Goal: Find specific page/section: Find specific page/section

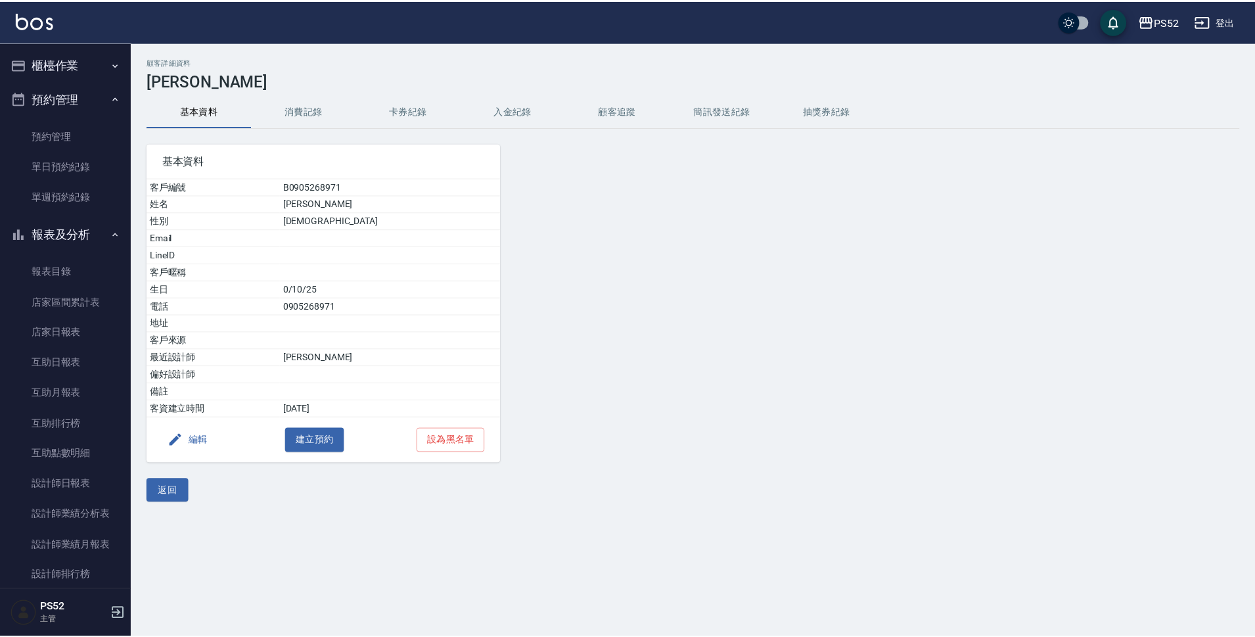
scroll to position [151, 0]
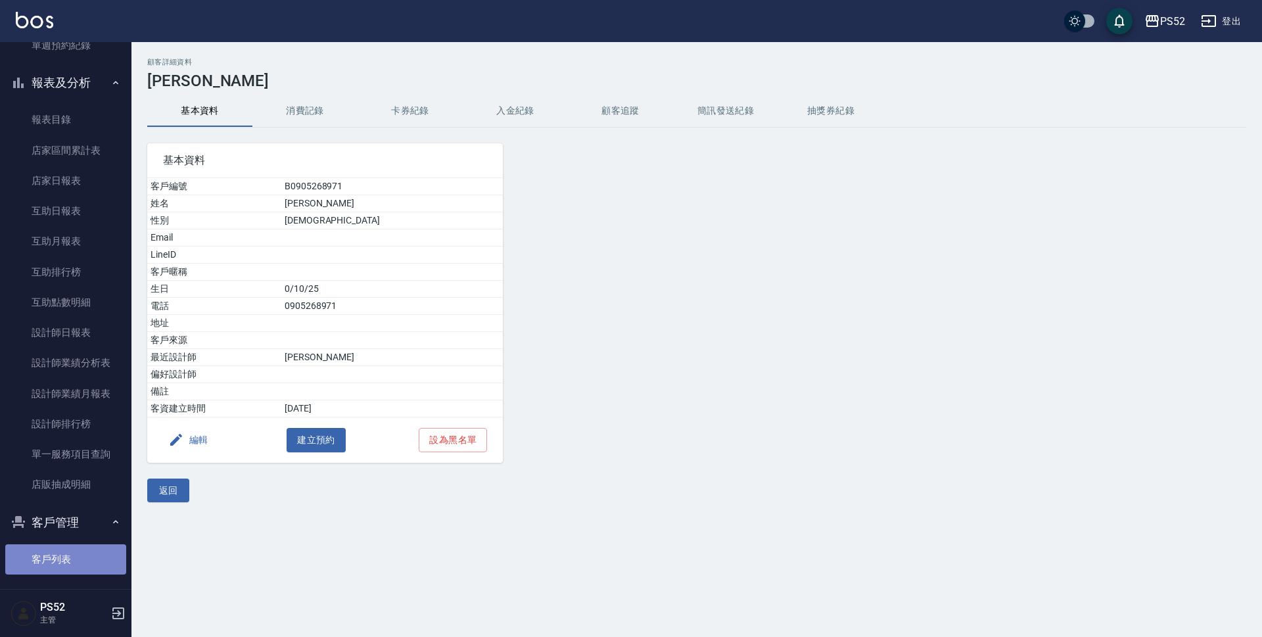
click at [86, 552] on link "客戶列表" at bounding box center [65, 559] width 121 height 30
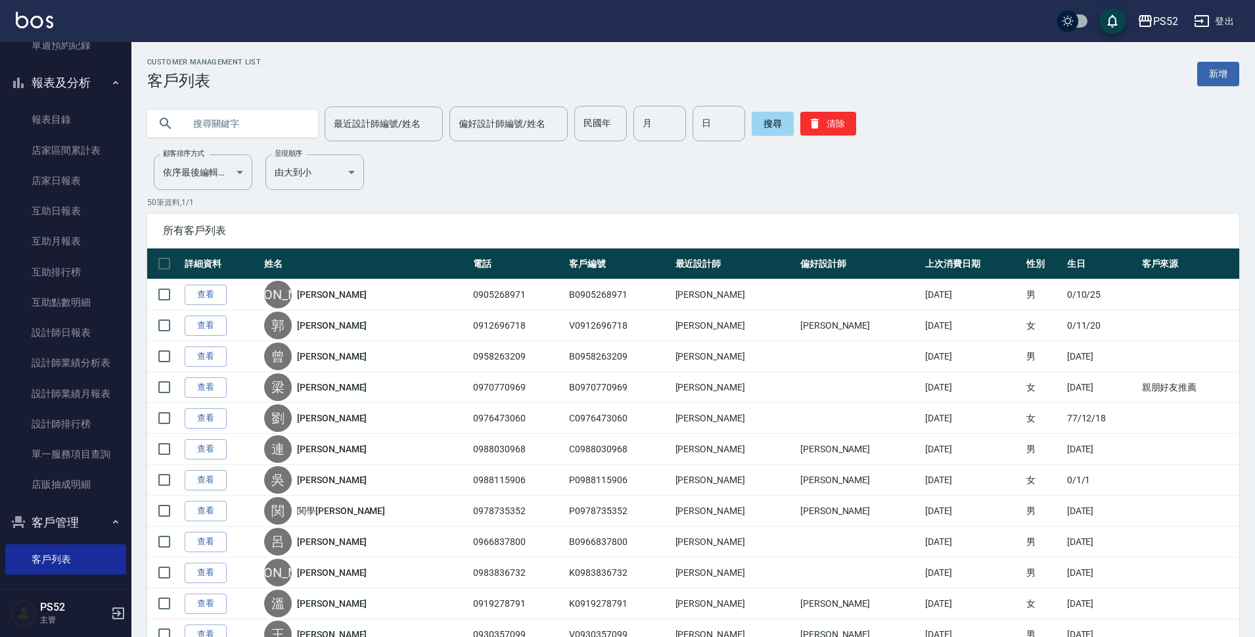
click at [188, 126] on input "text" at bounding box center [246, 123] width 124 height 35
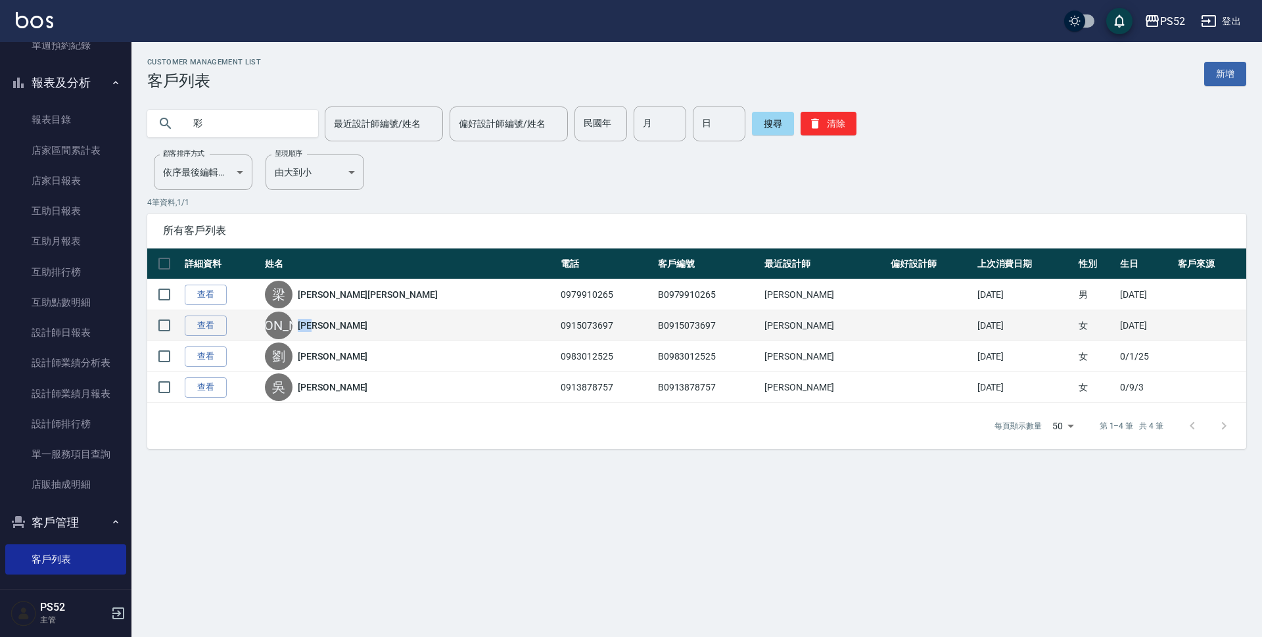
drag, startPoint x: 348, startPoint y: 324, endPoint x: 314, endPoint y: 327, distance: 34.3
click at [314, 327] on div "[PERSON_NAME]" at bounding box center [409, 325] width 289 height 28
copy link "[PERSON_NAME]"
drag, startPoint x: 1115, startPoint y: 327, endPoint x: 1070, endPoint y: 327, distance: 44.7
click at [1070, 327] on tr "查看 [PERSON_NAME] 0915073697 B0915073697 [PERSON_NAME][DATE] 女 [DATE]" at bounding box center [696, 325] width 1099 height 31
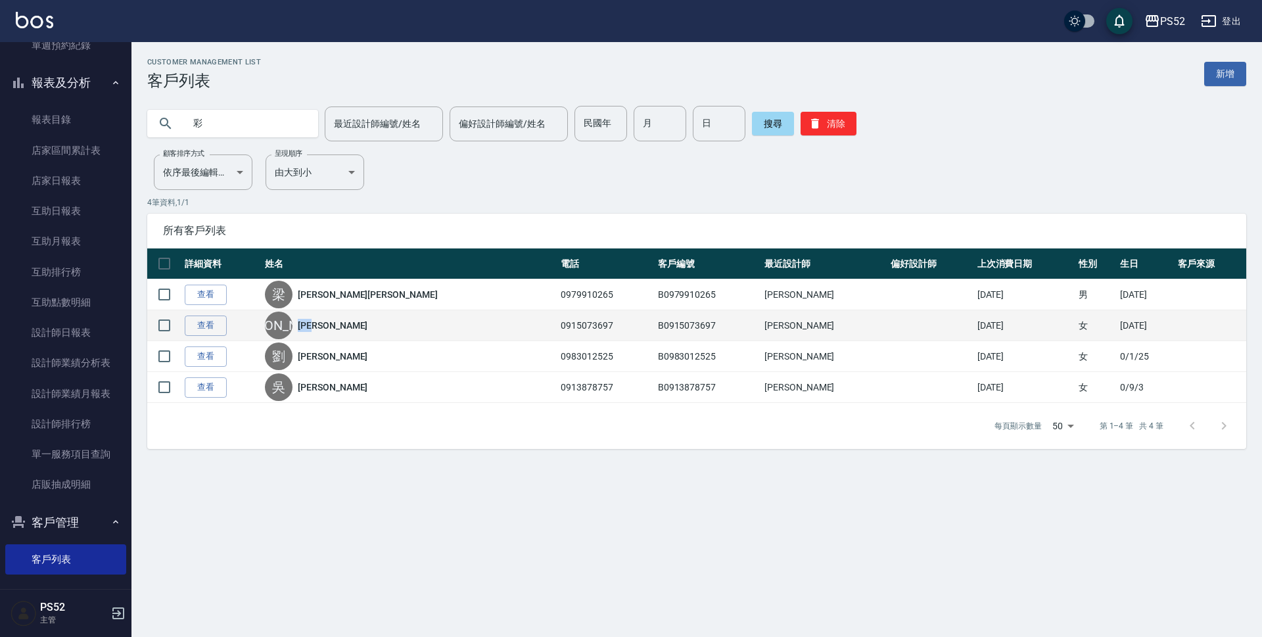
copy tr "女 [DATE]"
drag, startPoint x: 519, startPoint y: 323, endPoint x: 456, endPoint y: 337, distance: 64.6
click at [456, 337] on tr "查看 [PERSON_NAME] 0915073697 B0915073697 [PERSON_NAME][DATE] 女 [DATE]" at bounding box center [696, 325] width 1099 height 31
copy tr "[PERSON_NAME]0915073697"
drag, startPoint x: 1077, startPoint y: 327, endPoint x: 1116, endPoint y: 319, distance: 39.7
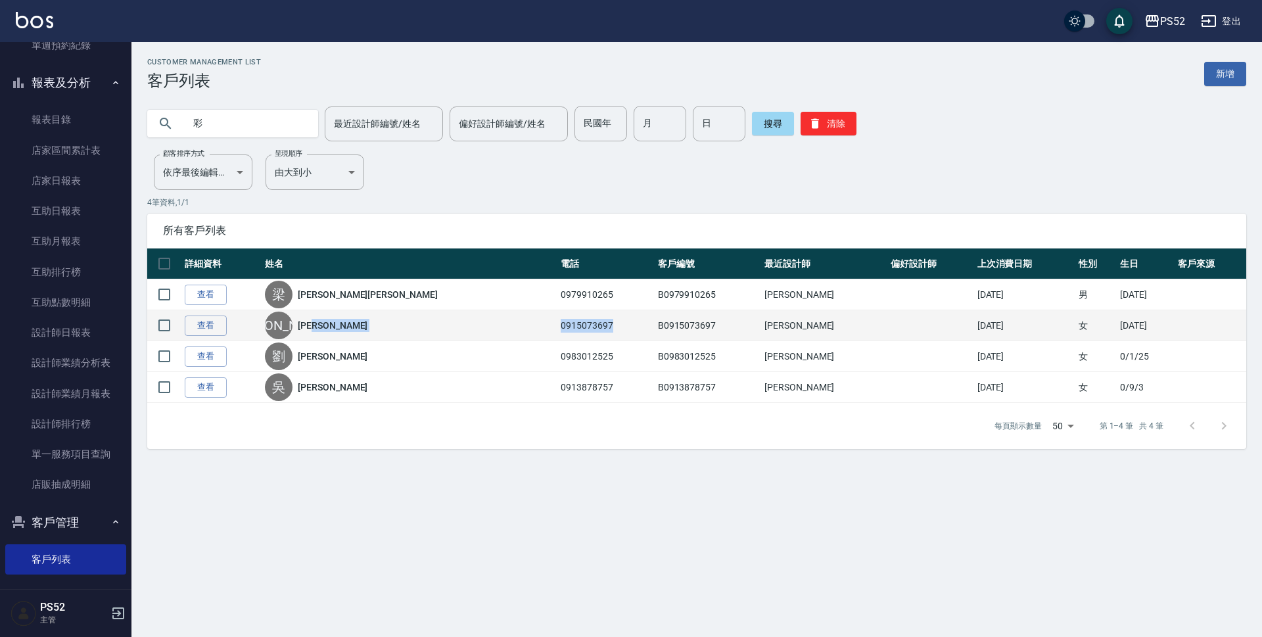
click at [1116, 319] on td "[DATE]" at bounding box center [1145, 325] width 58 height 31
copy td "[DATE]"
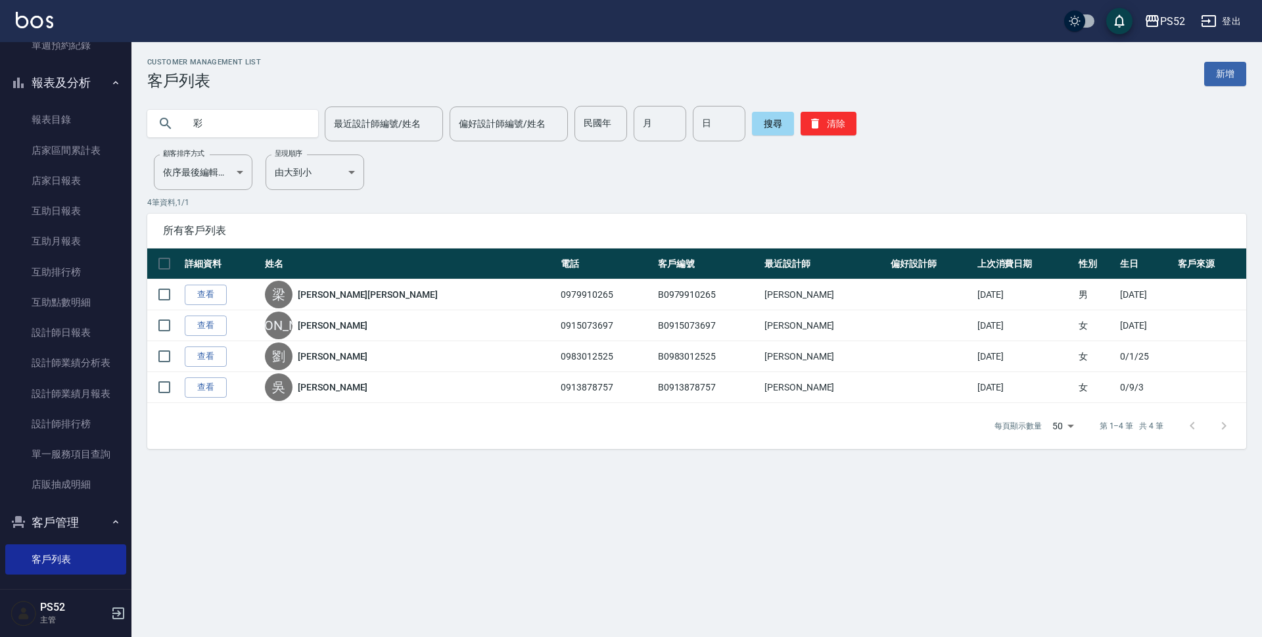
drag, startPoint x: 269, startPoint y: 116, endPoint x: 145, endPoint y: 137, distance: 125.4
click at [145, 137] on div "彩 最近設計師編號/姓名 最近設計師編號/姓名 偏好設計師編號/姓名 偏好設計師編號/姓名 民國年 民國年 月 月 日 日 搜尋 清除" at bounding box center [688, 115] width 1114 height 51
type input "寧"
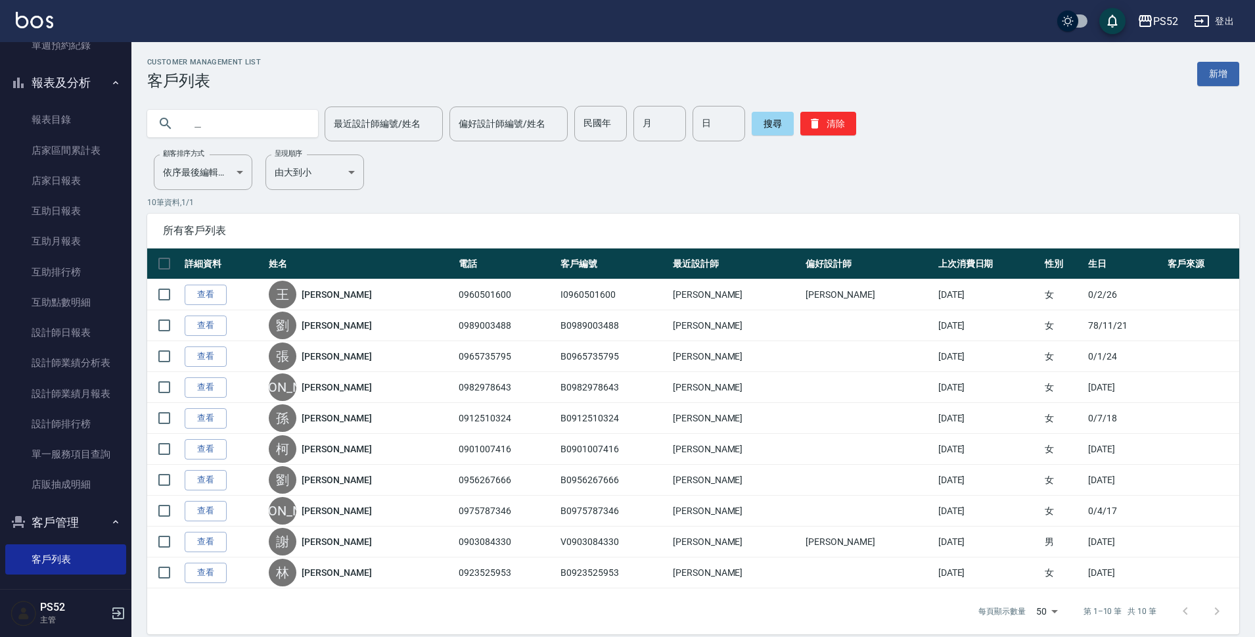
type input "[PERSON_NAME]"
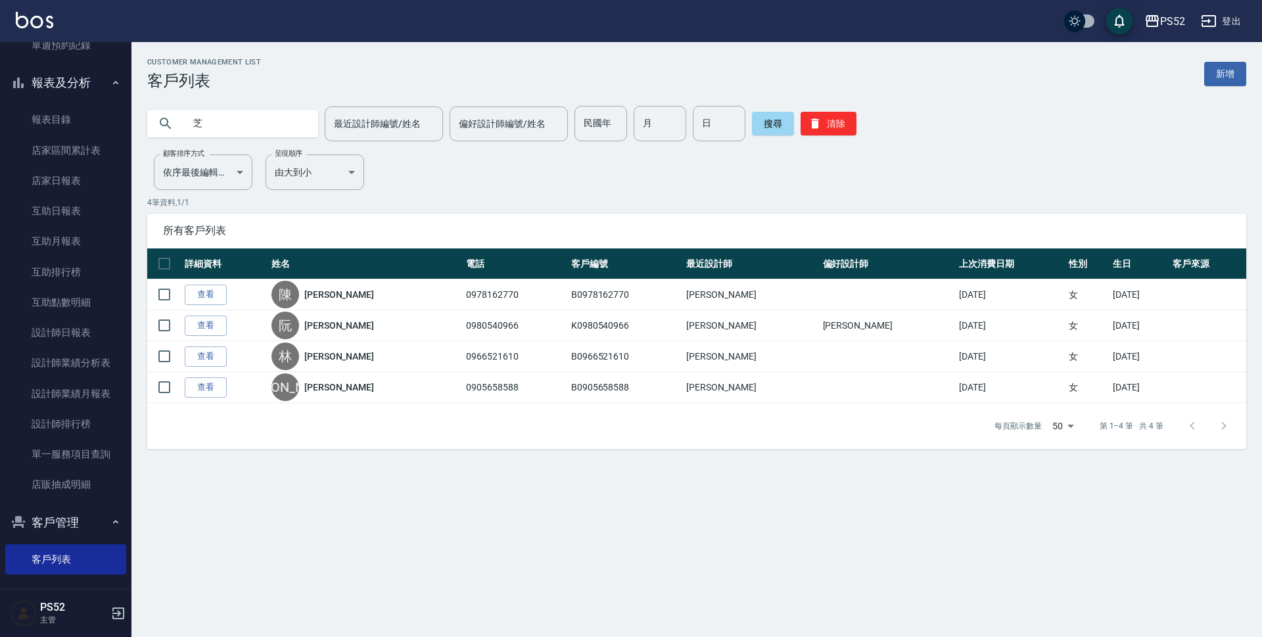
drag, startPoint x: 221, startPoint y: 127, endPoint x: 147, endPoint y: 133, distance: 74.4
click at [147, 133] on div "芝 最近設計師編號/姓名 最近設計師編號/姓名 偏好設計師編號/姓名 偏好設計師編號/姓名 民國年 民國年 月 月 日 日 搜尋 清除" at bounding box center [688, 115] width 1114 height 51
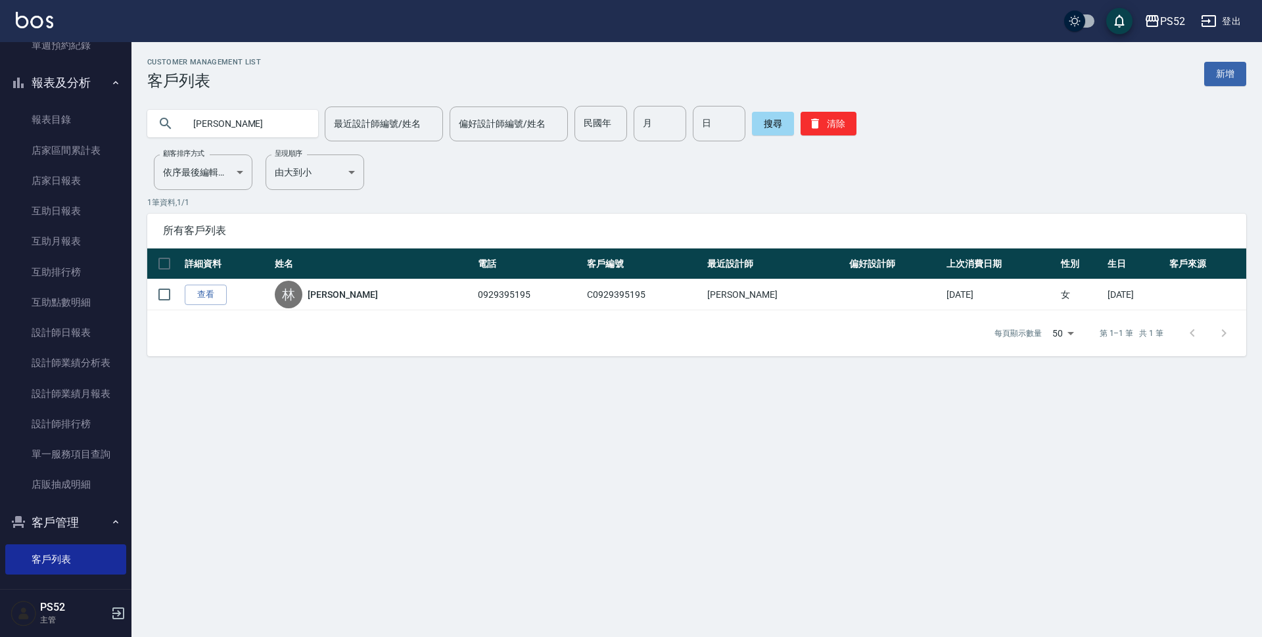
type input "林"
type input "冠"
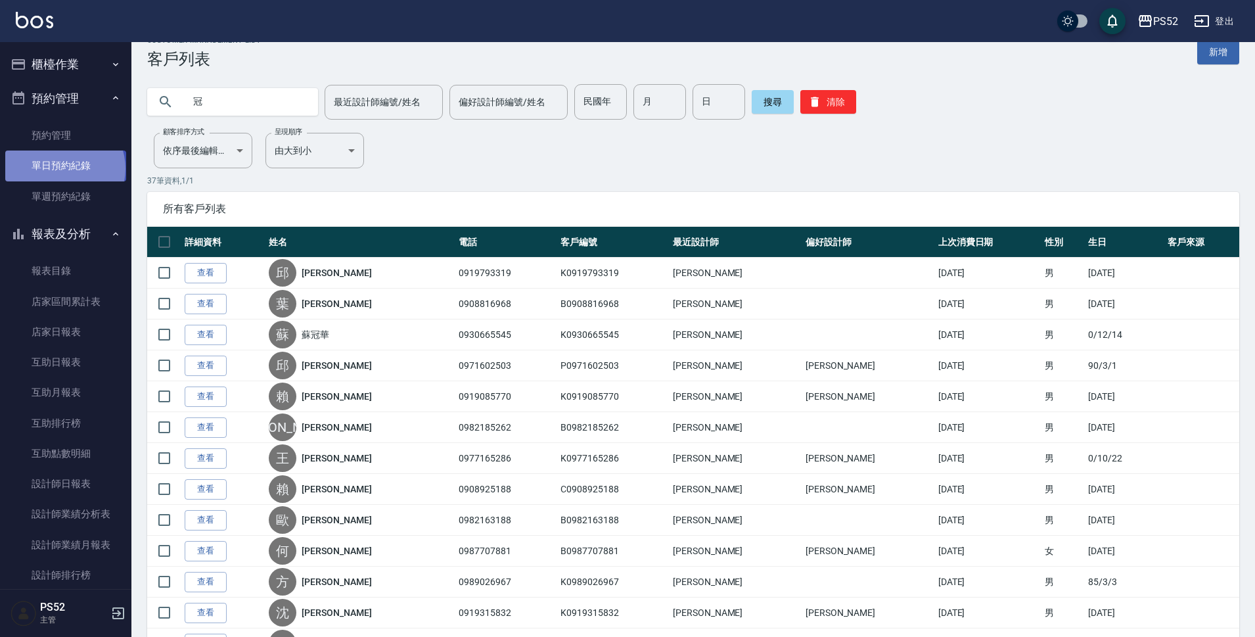
click at [64, 168] on link "單日預約紀錄" at bounding box center [65, 165] width 121 height 30
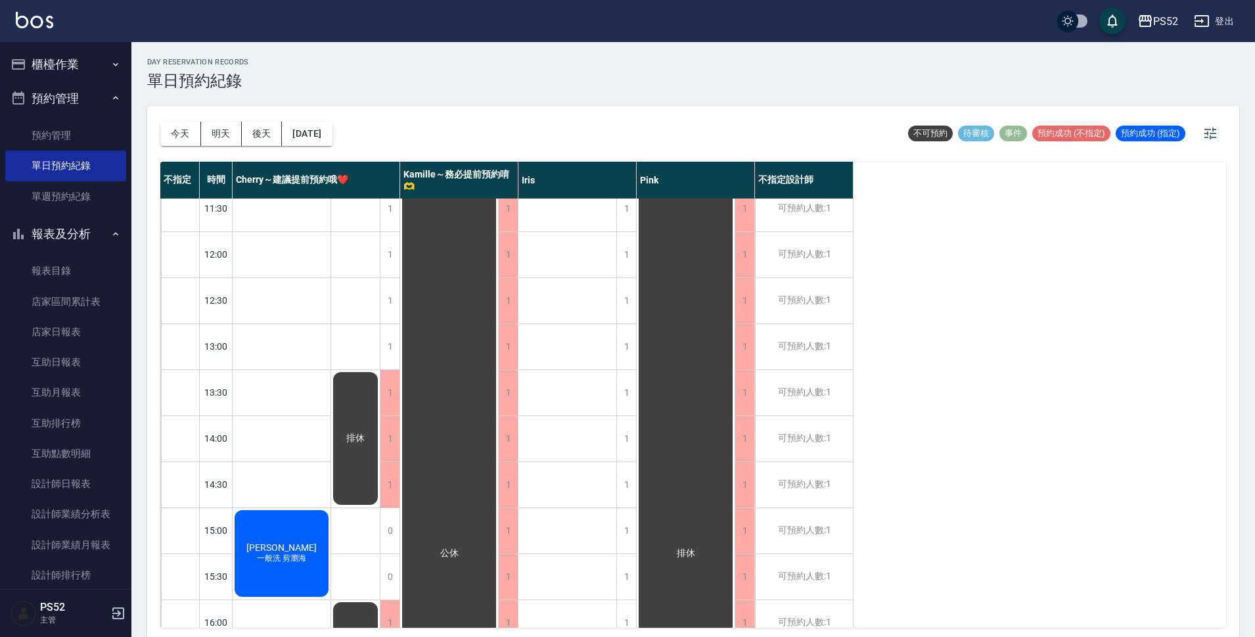
scroll to position [110, 0]
